Goal: Find specific page/section: Find specific page/section

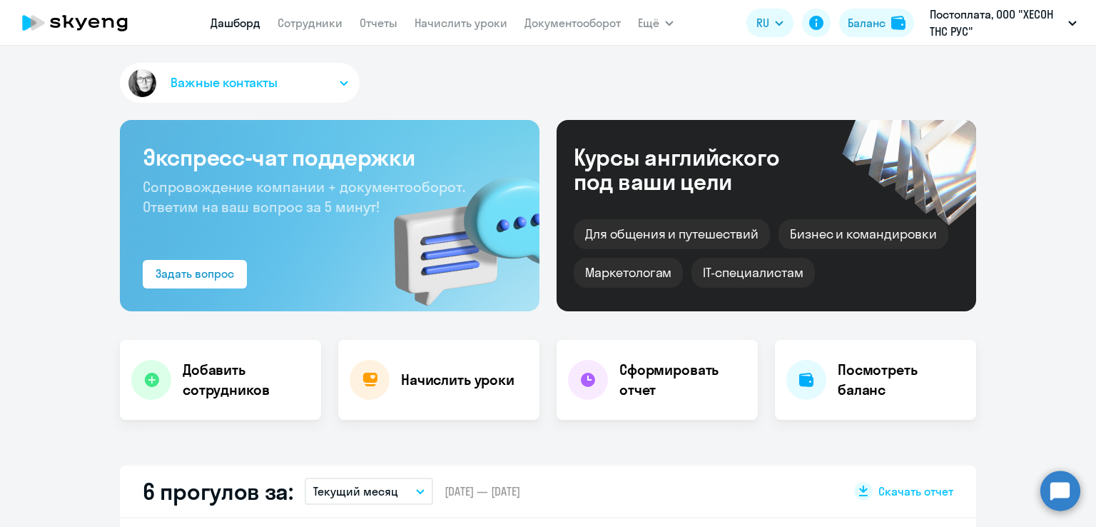
select select "30"
click at [575, 25] on link "Документооборот" at bounding box center [573, 23] width 96 height 14
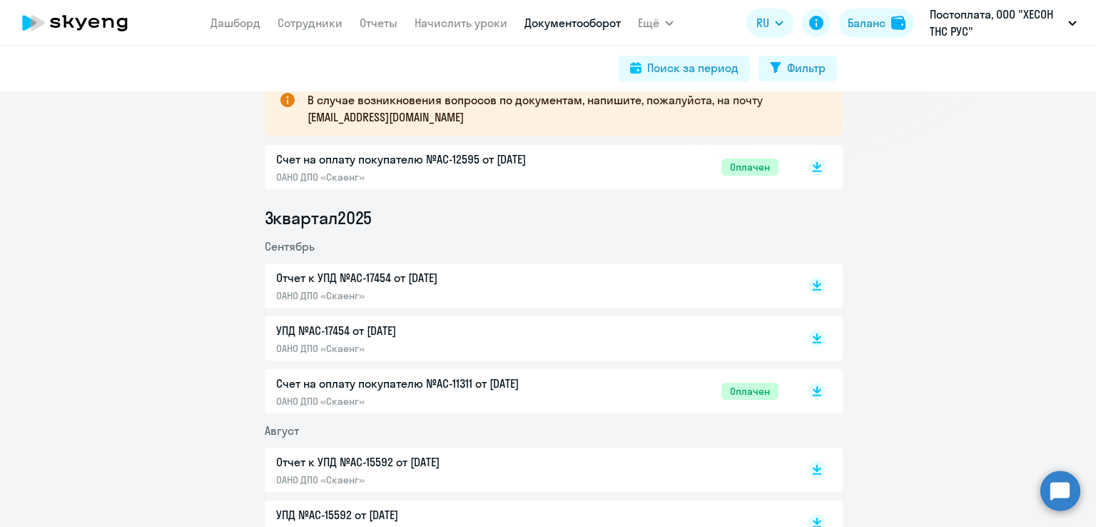
scroll to position [285, 0]
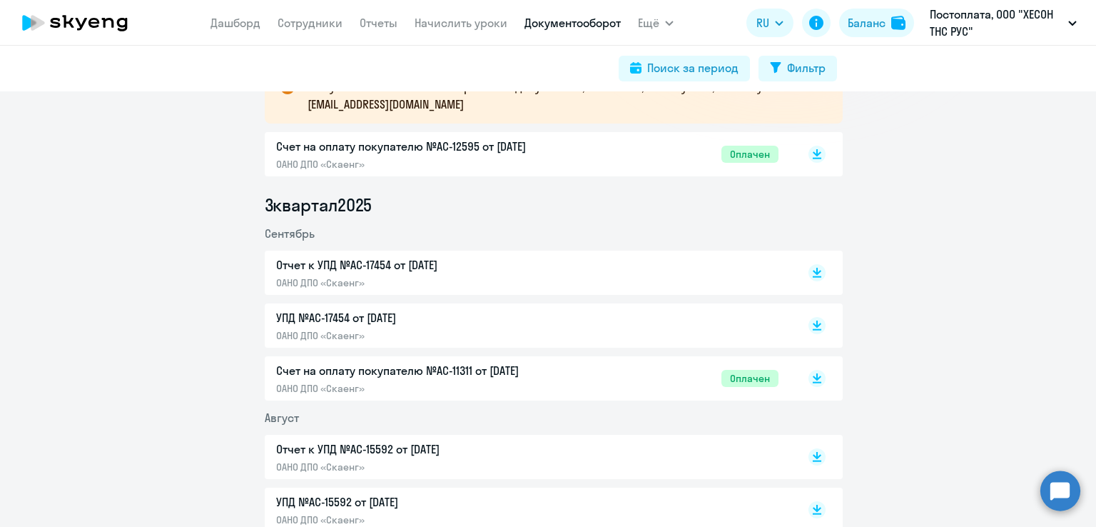
click at [348, 374] on p "Счет на оплату покупателю №AC-11311 от [DATE]" at bounding box center [426, 370] width 300 height 17
click at [385, 315] on p "УПД №AC-17454 от [DATE]" at bounding box center [426, 317] width 300 height 17
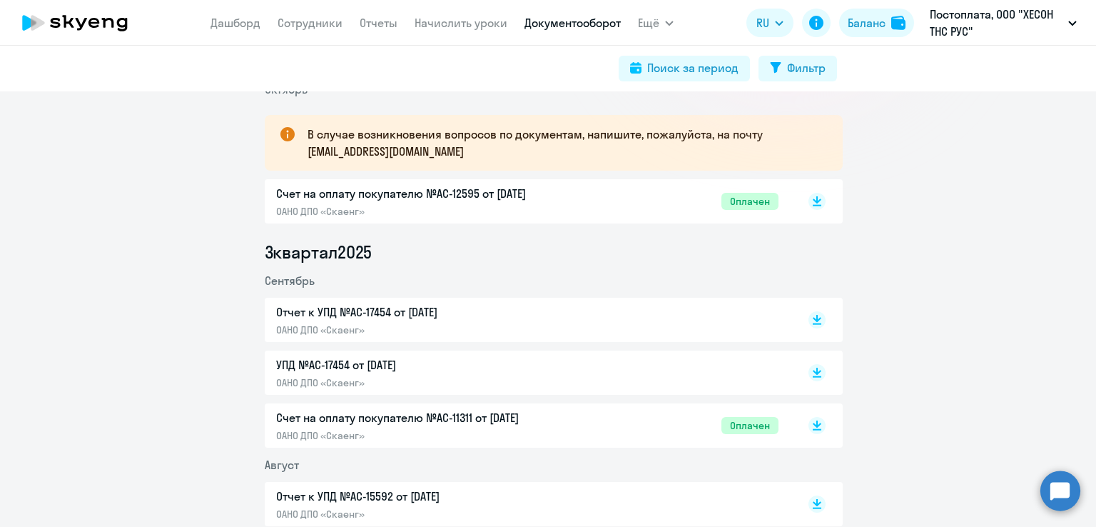
scroll to position [214, 0]
